Goal: Task Accomplishment & Management: Use online tool/utility

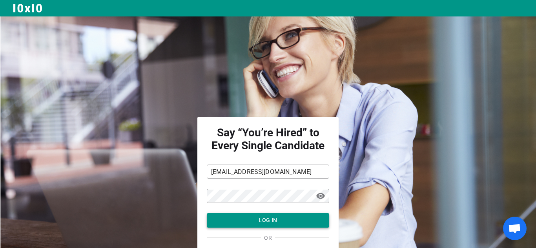
scroll to position [49, 0]
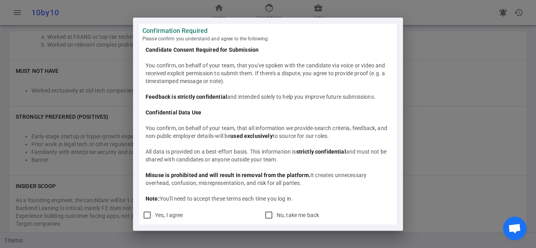
scroll to position [641, 0]
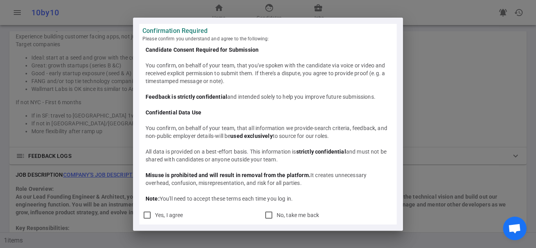
click at [255, 177] on b "Misuse is prohibited and will result in removal from the platform." at bounding box center [228, 175] width 165 height 6
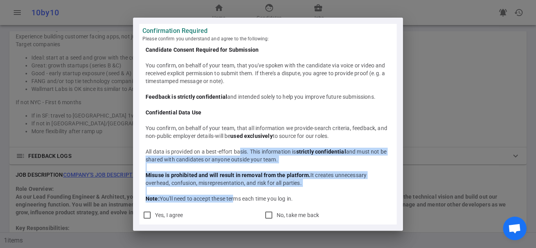
drag, startPoint x: 243, startPoint y: 154, endPoint x: 235, endPoint y: 197, distance: 44.3
click at [235, 197] on div "Candidate Consent Required for Submission You confirm, on behalf of your team, …" at bounding box center [268, 124] width 245 height 157
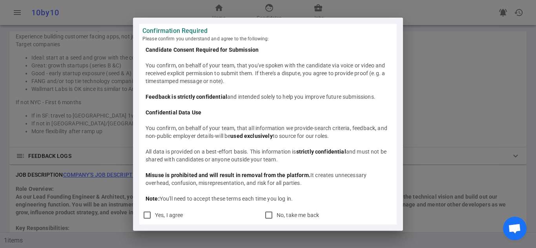
click at [244, 137] on div "You confirm, on behalf of your team, that all information we provide-search cri…" at bounding box center [268, 132] width 245 height 16
click at [148, 214] on input "Yes, I agree" at bounding box center [146, 215] width 9 height 9
checkbox input "true"
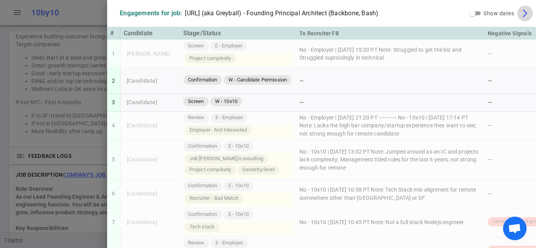
click at [524, 15] on span "arrow_forward_ios" at bounding box center [524, 13] width 9 height 9
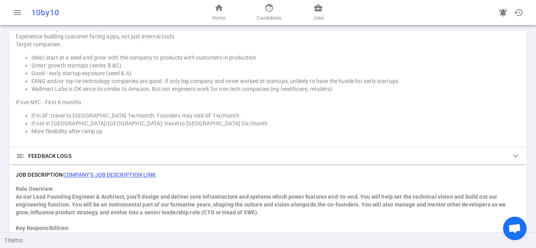
click at [309, 14] on div "home Home face Candidates business_center Jobs" at bounding box center [268, 12] width 172 height 25
click at [319, 13] on link "business_center Jobs" at bounding box center [318, 12] width 11 height 19
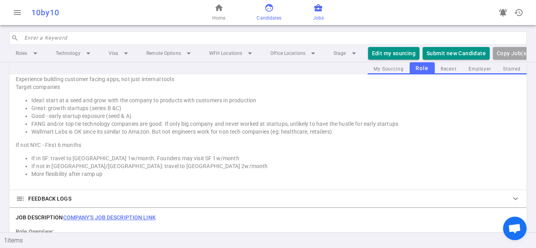
click at [274, 11] on link "face Candidates" at bounding box center [269, 12] width 25 height 19
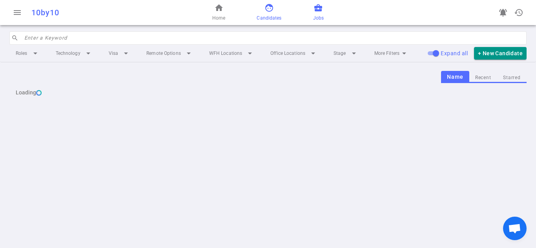
click at [321, 11] on span "business_center" at bounding box center [318, 7] width 9 height 9
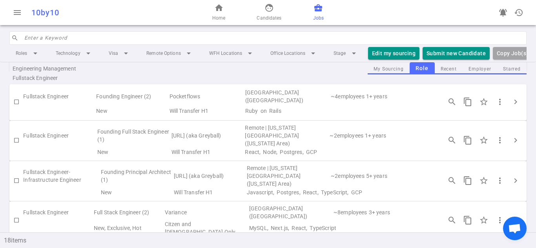
scroll to position [324, 0]
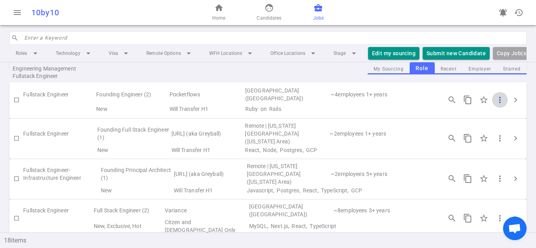
click at [497, 102] on span "more_vert" at bounding box center [499, 99] width 9 height 9
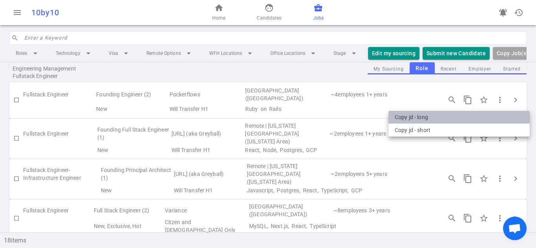
click at [494, 122] on li "Copy JD - long" at bounding box center [459, 117] width 141 height 13
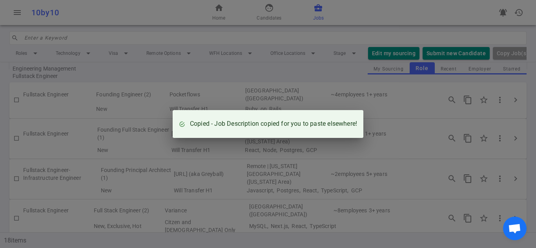
click at [366, 177] on div "Copied - Job Description copied for you to paste elsewhere!" at bounding box center [268, 124] width 536 height 248
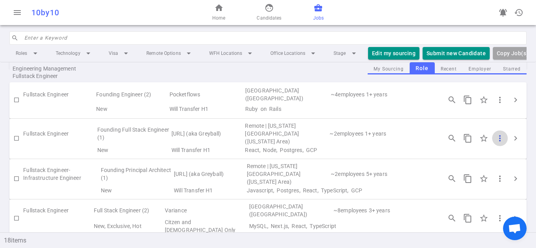
click at [495, 138] on span "more_vert" at bounding box center [499, 138] width 9 height 9
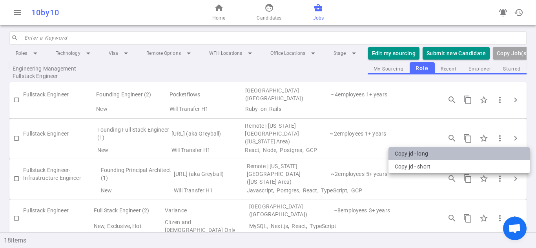
click at [468, 155] on li "Copy JD - long" at bounding box center [459, 154] width 141 height 13
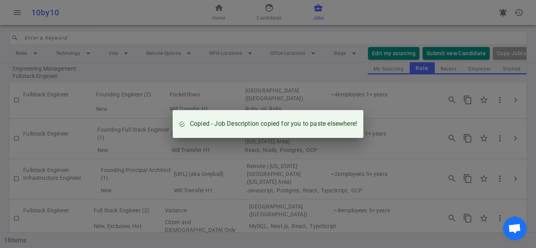
click at [238, 153] on div "Copied - Job Description copied for you to paste elsewhere!" at bounding box center [268, 124] width 536 height 248
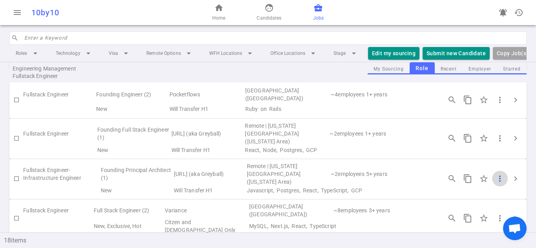
click at [492, 175] on button "more_vert" at bounding box center [500, 179] width 16 height 16
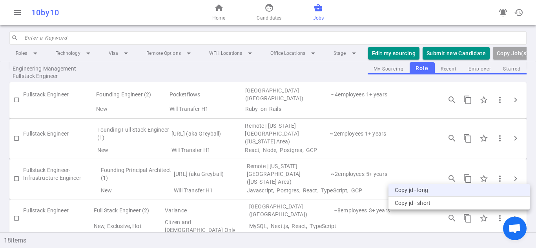
click at [463, 191] on li "Copy JD - long" at bounding box center [459, 190] width 141 height 13
